Goal: Task Accomplishment & Management: Manage account settings

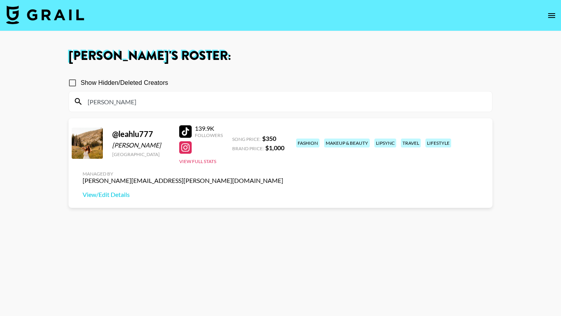
click at [157, 97] on input "leah" at bounding box center [285, 101] width 405 height 12
click at [290, 165] on div "Managed By joe.chiarelli@grail-talent.com View/Edit Details" at bounding box center [182, 185] width 213 height 40
click at [283, 191] on link "View/Edit Details" at bounding box center [183, 195] width 201 height 8
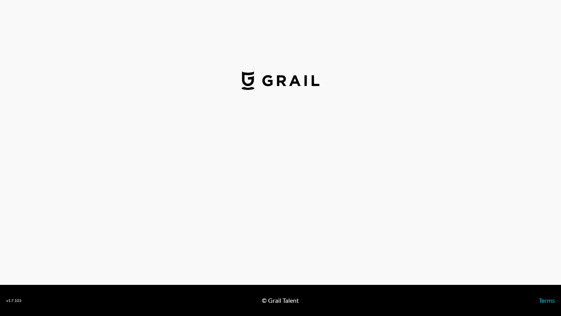
select select "USD"
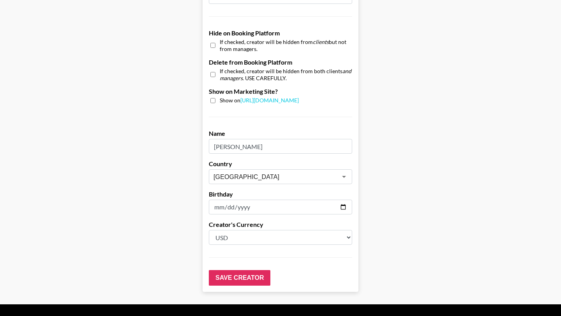
scroll to position [741, 0]
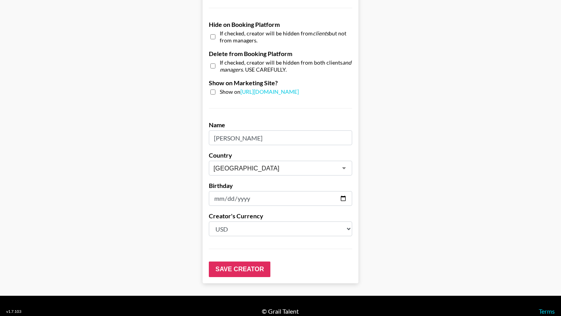
click at [271, 191] on input "[DATE]" at bounding box center [280, 198] width 143 height 15
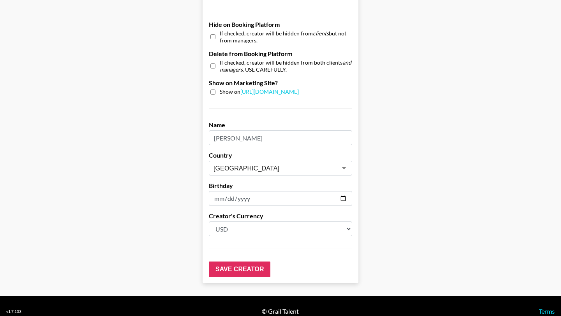
click at [276, 191] on input "[DATE]" at bounding box center [280, 198] width 143 height 15
click at [247, 191] on input "[DATE]" at bounding box center [280, 198] width 143 height 15
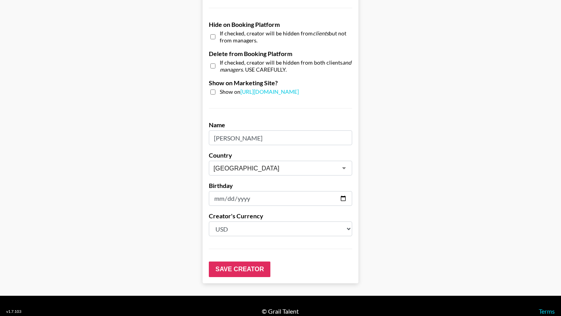
click at [247, 191] on input "[DATE]" at bounding box center [280, 198] width 143 height 15
